Goal: Task Accomplishment & Management: Manage account settings

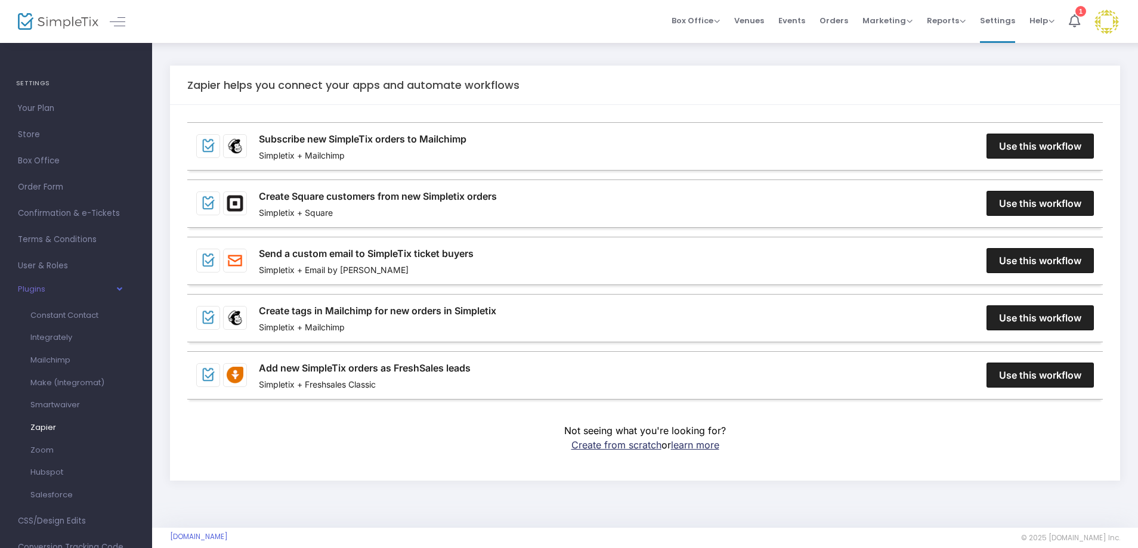
drag, startPoint x: 30, startPoint y: 127, endPoint x: 202, endPoint y: 123, distance: 172.3
click at [30, 127] on span "Store" at bounding box center [76, 135] width 116 height 16
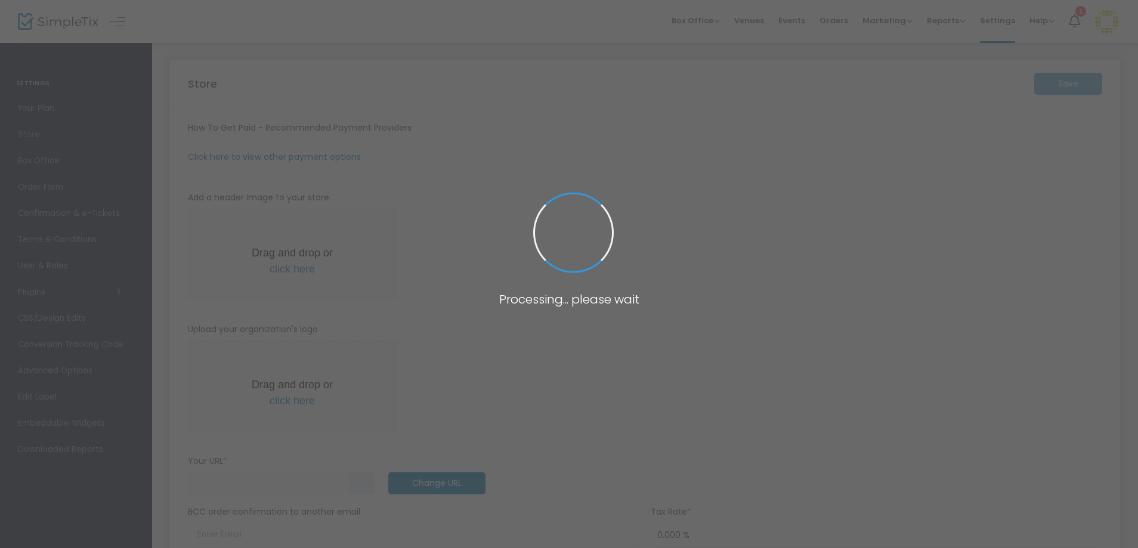
type input "[URL]"
radio input "false"
radio input "true"
type input "Mahj Mafia"
type input "[PHONE_NUMBER]"
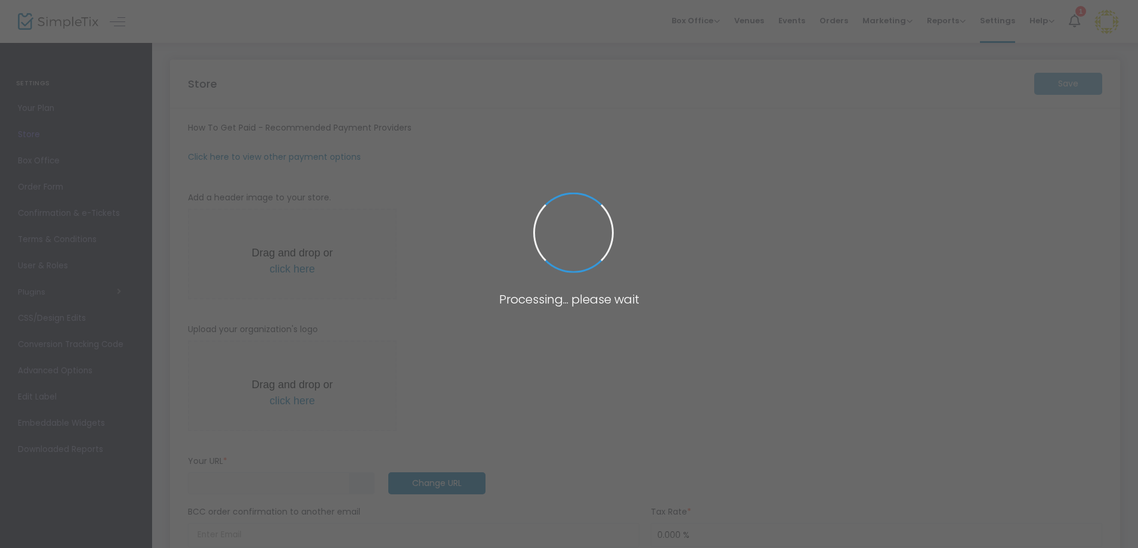
type input "[EMAIL_ADDRESS][DOMAIN_NAME]"
type input "[DOMAIN_NAME][URL]"
type input "MahjMafiaTX"
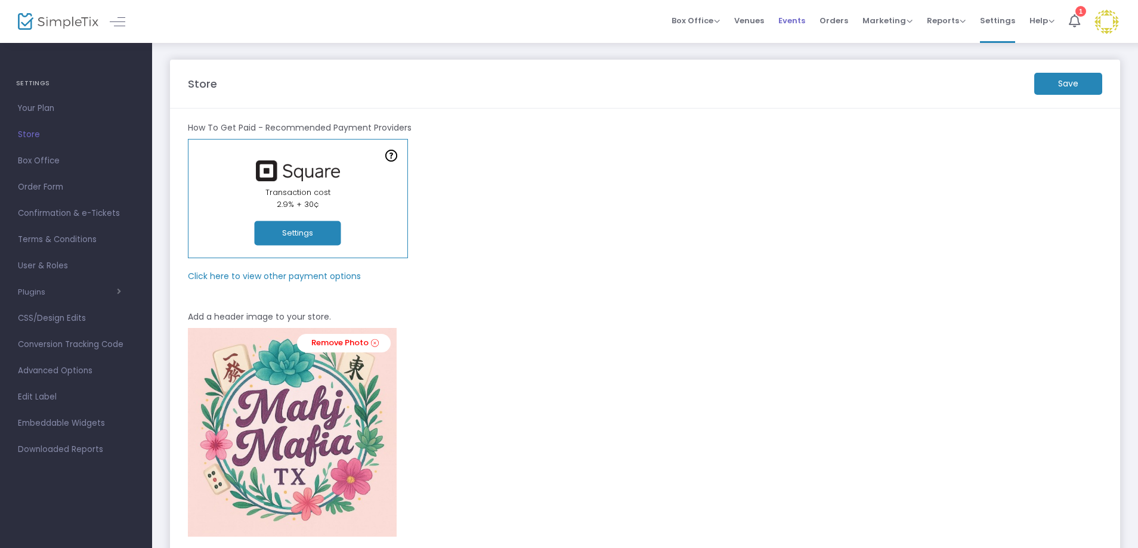
click at [794, 19] on span "Events" at bounding box center [791, 20] width 27 height 30
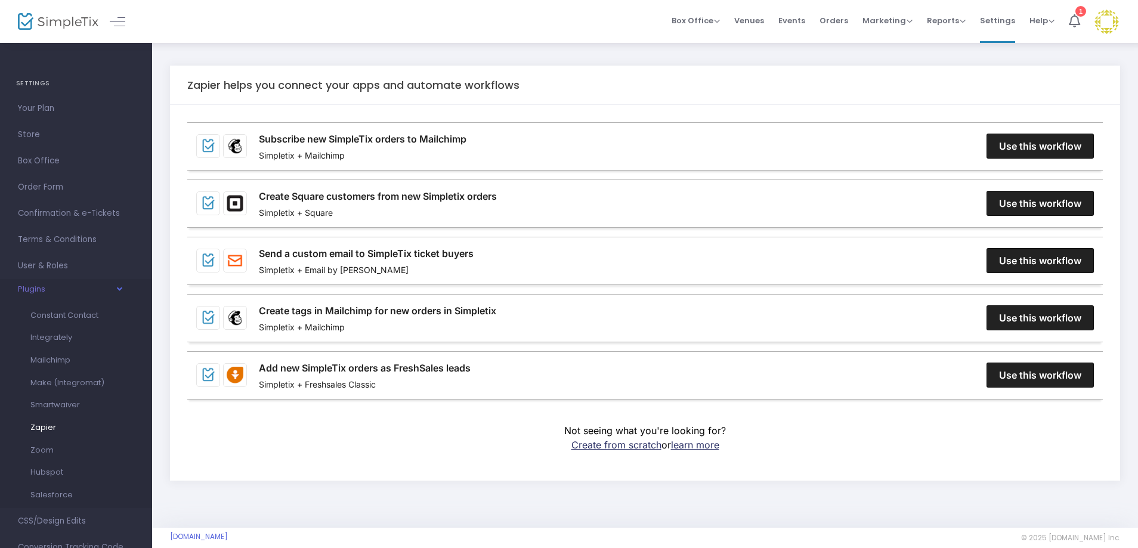
click at [64, 288] on span "button" at bounding box center [83, 288] width 76 height 11
click at [802, 20] on span "Events" at bounding box center [791, 20] width 27 height 30
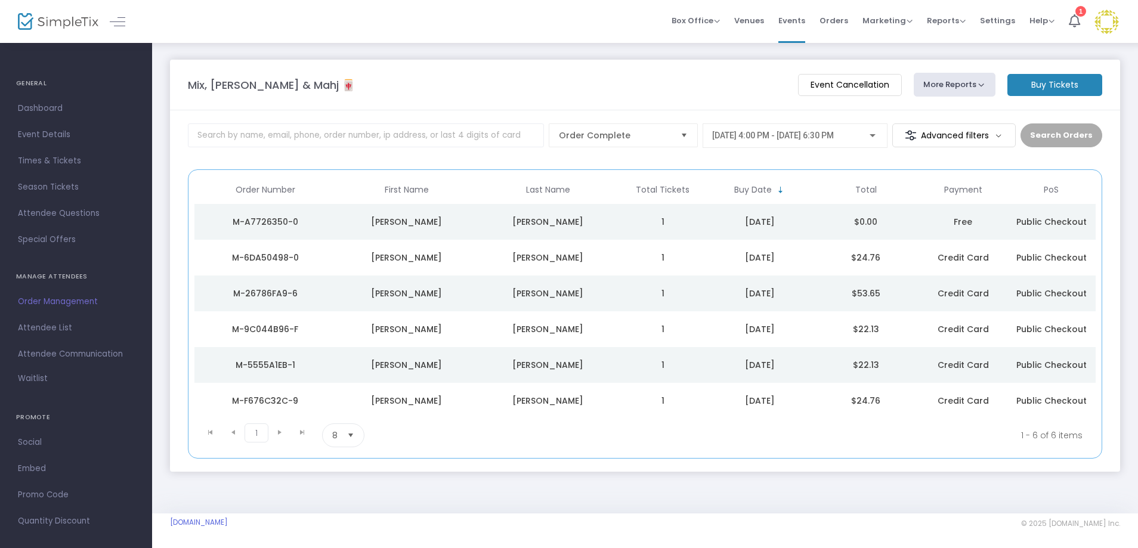
click at [700, 220] on td "1" at bounding box center [662, 222] width 88 height 36
